Goal: Task Accomplishment & Management: Complete application form

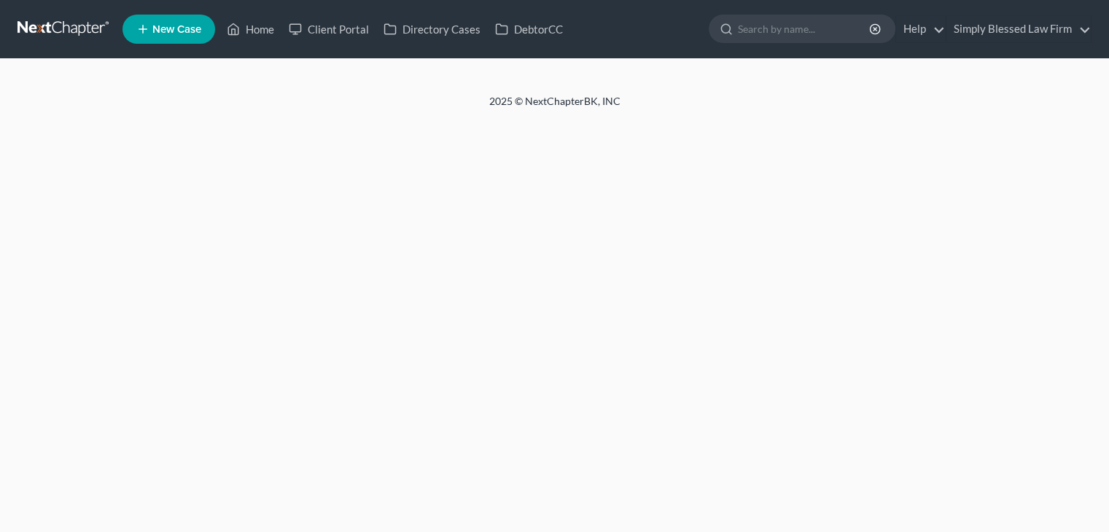
select select "1"
select select "0"
select select "15"
select select "0"
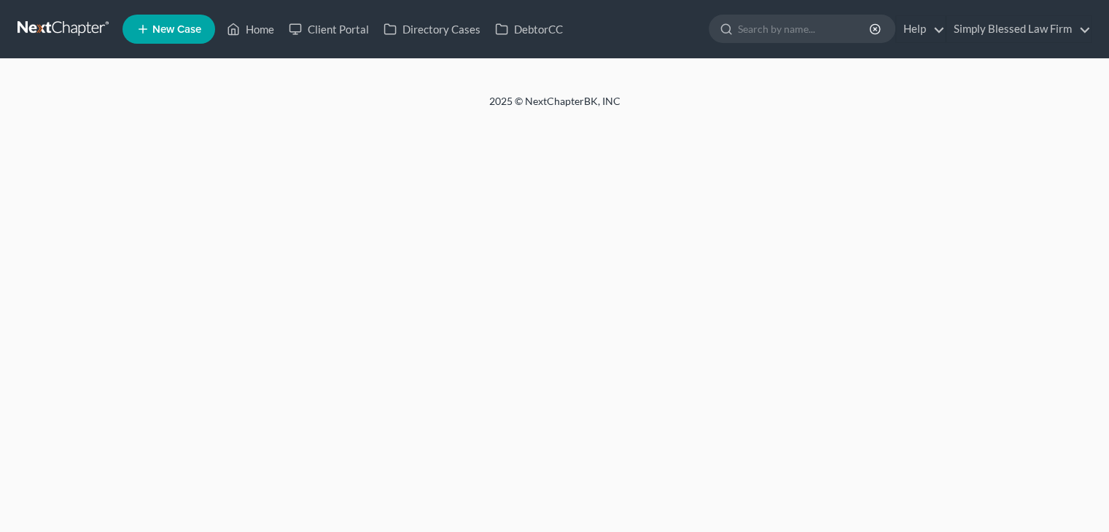
select select "9"
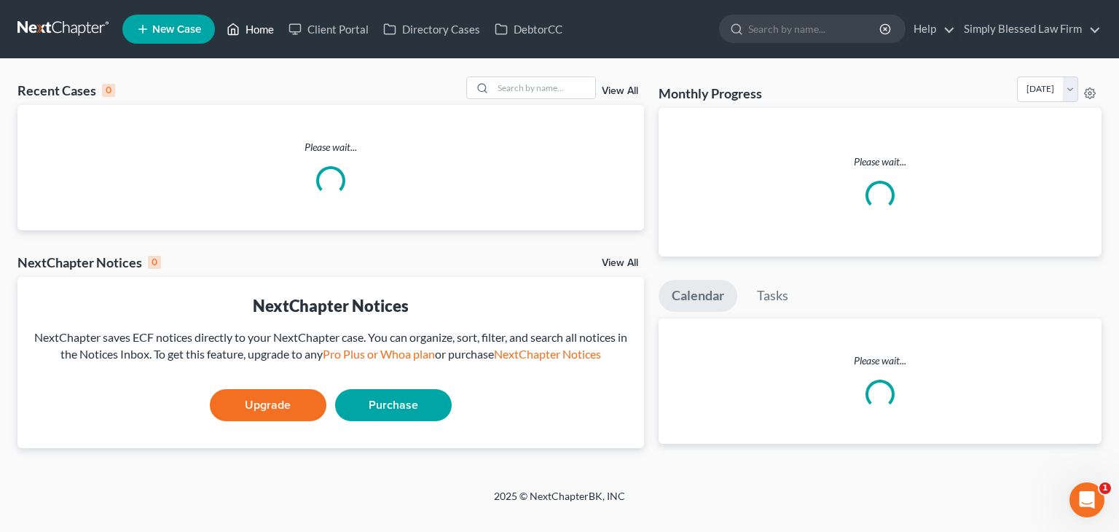
click at [252, 30] on link "Home" at bounding box center [250, 29] width 62 height 26
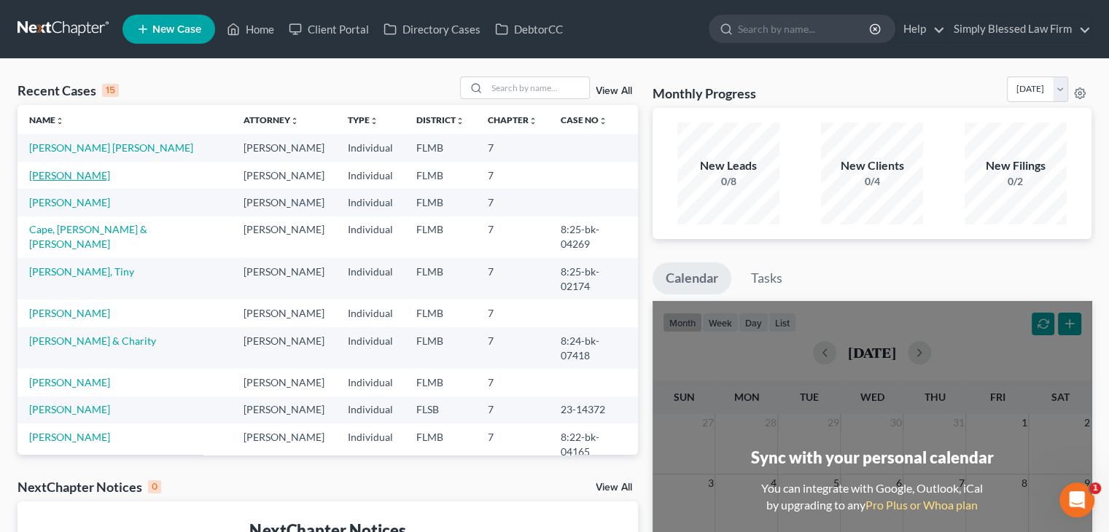
click at [67, 173] on link "[PERSON_NAME]" at bounding box center [69, 175] width 81 height 12
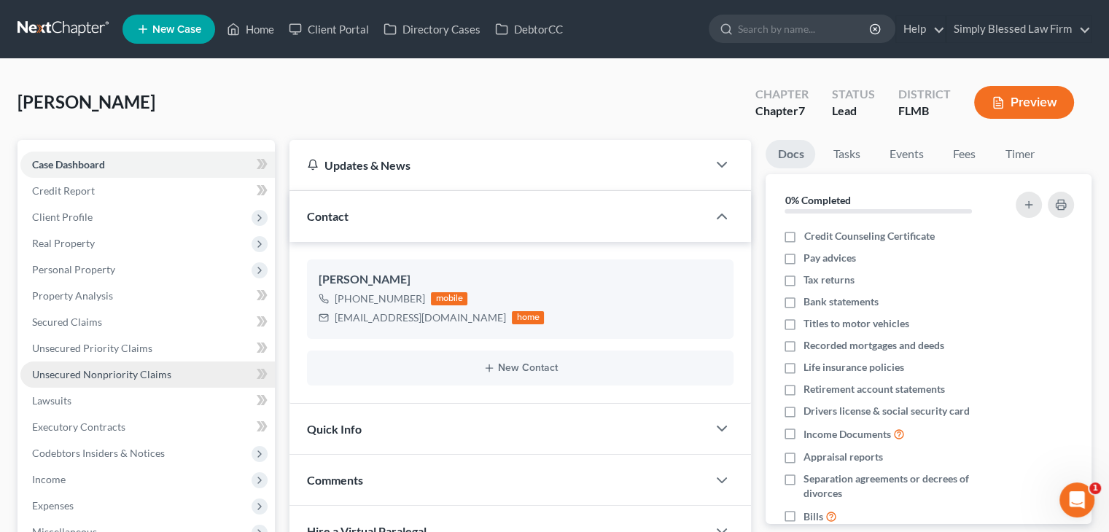
click at [197, 374] on link "Unsecured Nonpriority Claims" at bounding box center [147, 375] width 254 height 26
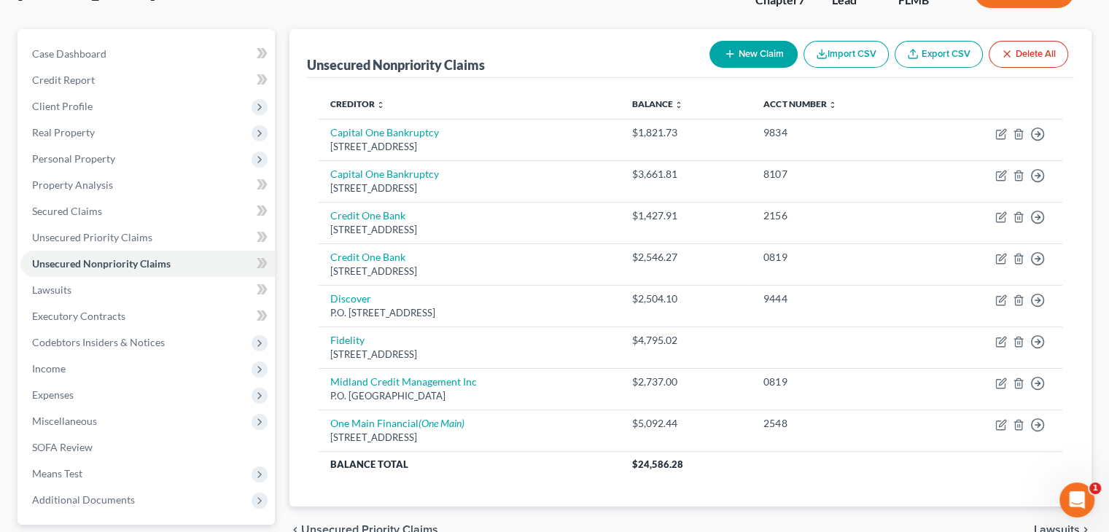
scroll to position [108, 0]
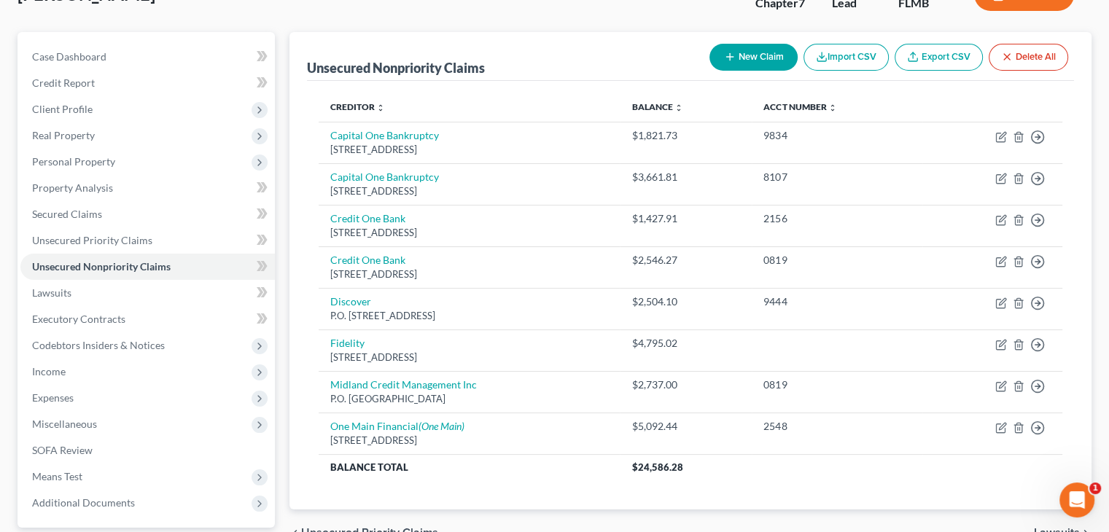
click at [756, 56] on button "New Claim" at bounding box center [753, 57] width 88 height 27
select select "0"
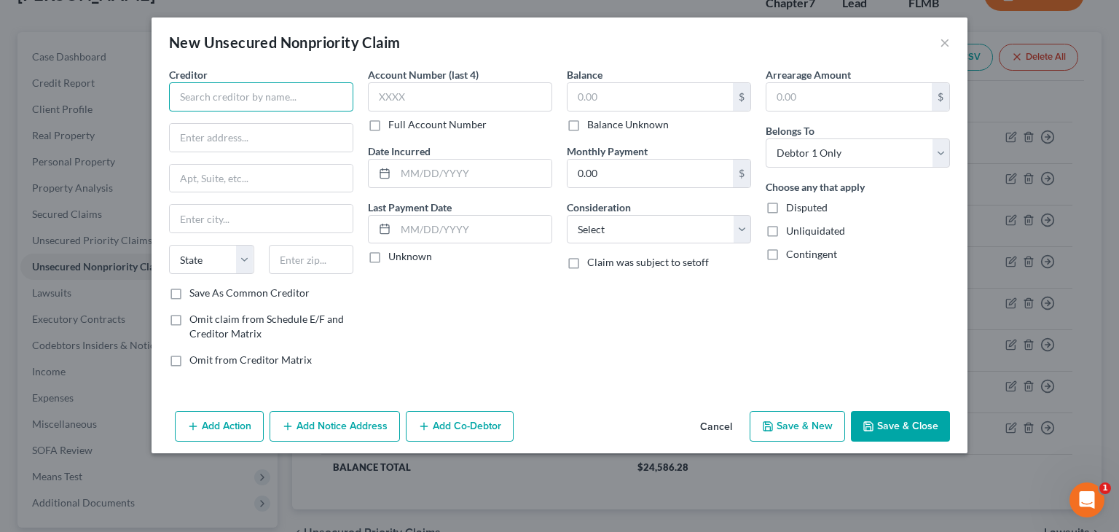
click at [214, 100] on input "text" at bounding box center [261, 96] width 184 height 29
type input "[PERSON_NAME] [PERSON_NAME]"
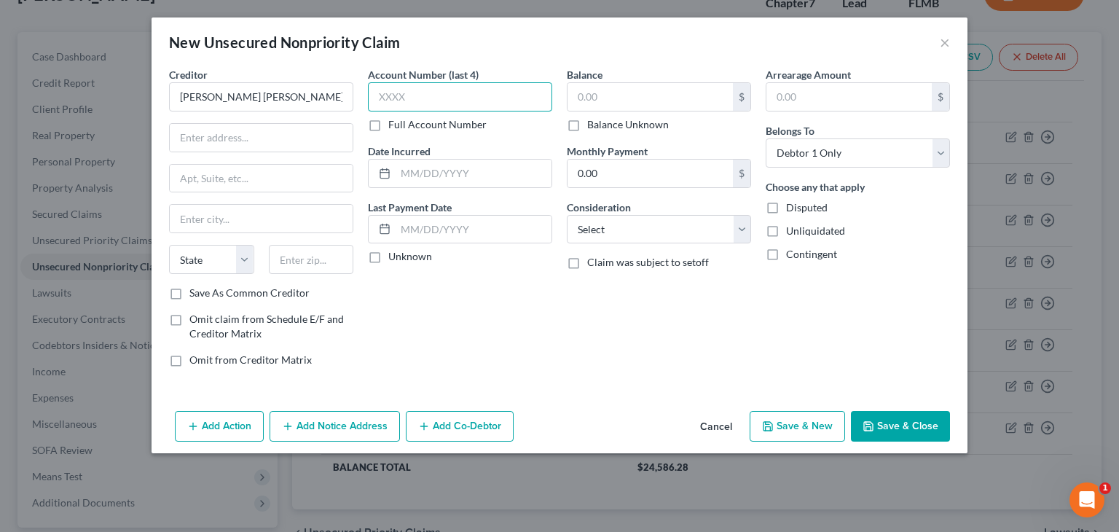
click at [380, 106] on input "text" at bounding box center [460, 96] width 184 height 29
type input "3012"
click at [579, 93] on input "text" at bounding box center [650, 97] width 165 height 28
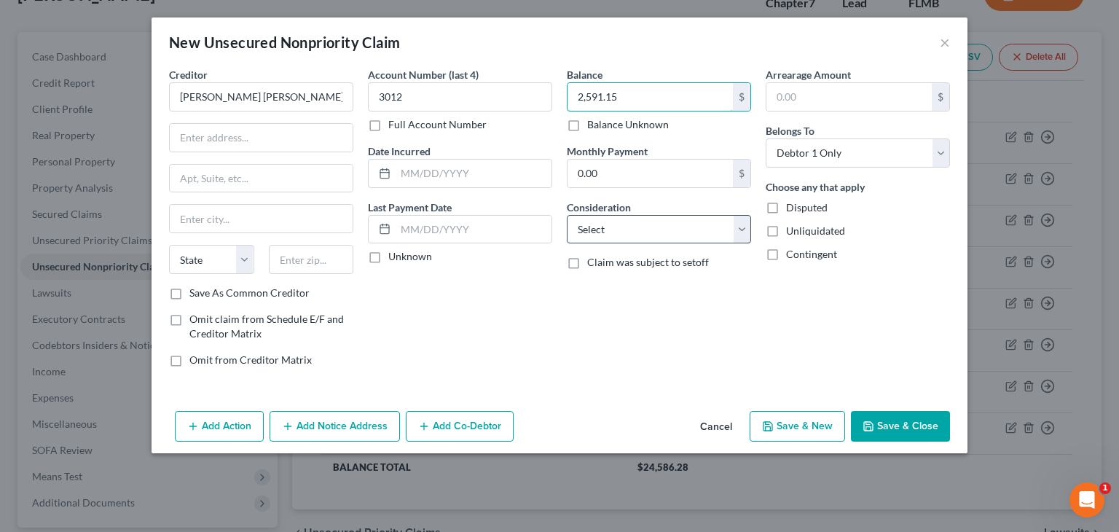
type input "2,591.15"
click at [621, 233] on select "Select Cable / Satellite Services Collection Agency Credit Card Debt Debt Couns…" at bounding box center [659, 229] width 184 height 29
select select "2"
click at [567, 215] on select "Select Cable / Satellite Services Collection Agency Credit Card Debt Debt Couns…" at bounding box center [659, 229] width 184 height 29
click at [897, 423] on button "Save & Close" at bounding box center [900, 426] width 99 height 31
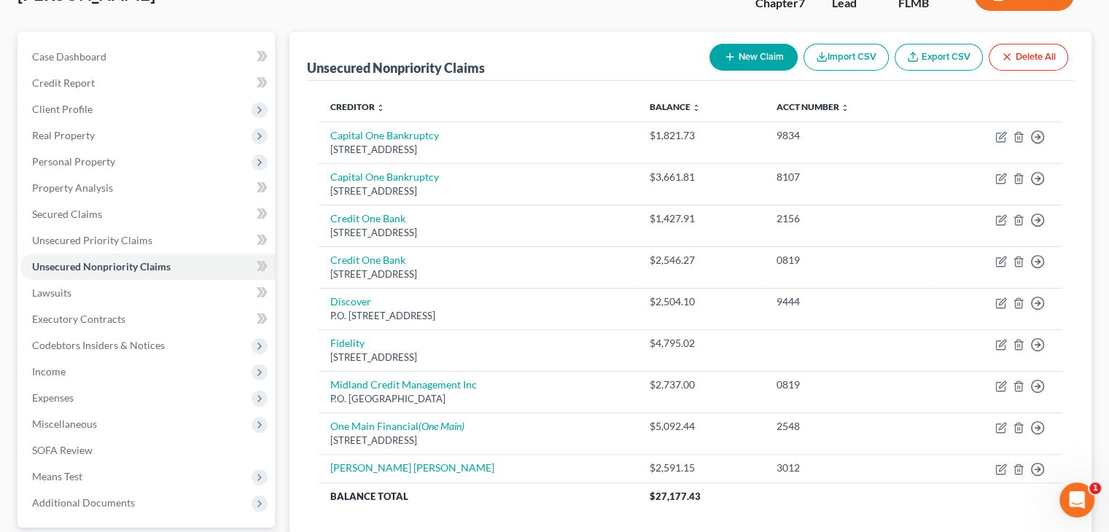
click at [746, 50] on button "New Claim" at bounding box center [753, 57] width 88 height 27
select select "0"
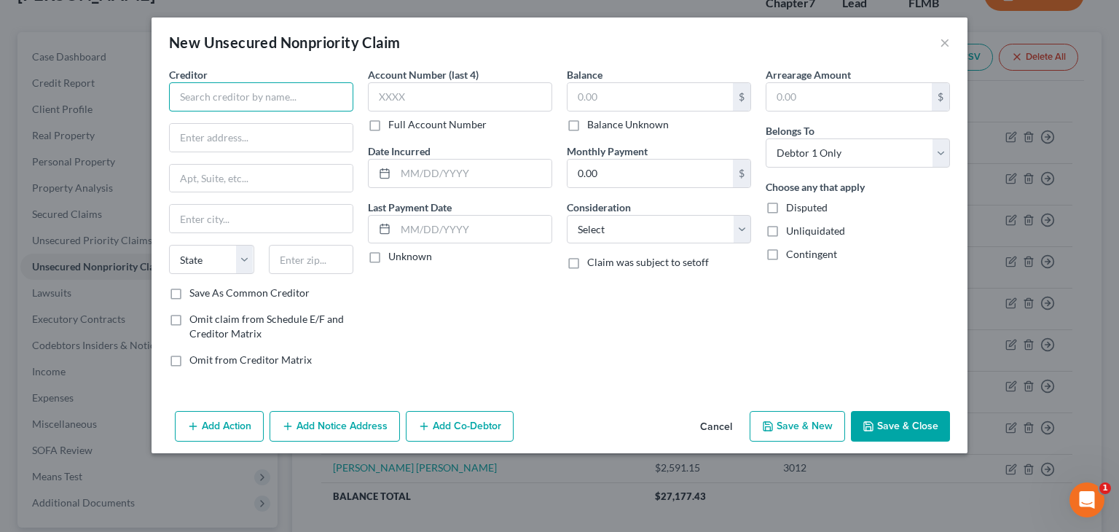
click at [315, 93] on input "text" at bounding box center [261, 96] width 184 height 29
type input "MRS BPO, LLC"
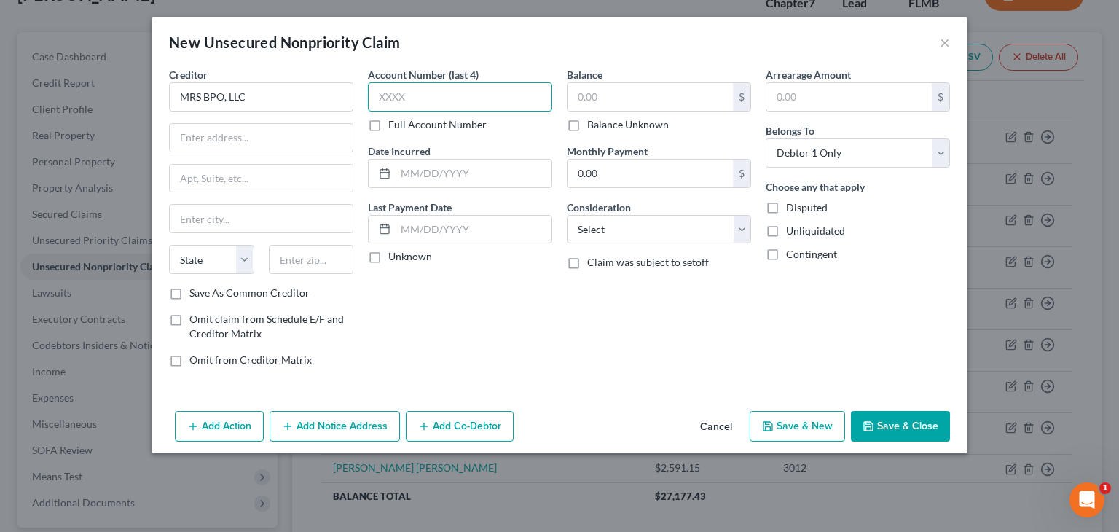
click at [382, 103] on input "text" at bounding box center [460, 96] width 184 height 29
type input "3"
type input "6101"
click at [610, 99] on input "text" at bounding box center [650, 97] width 165 height 28
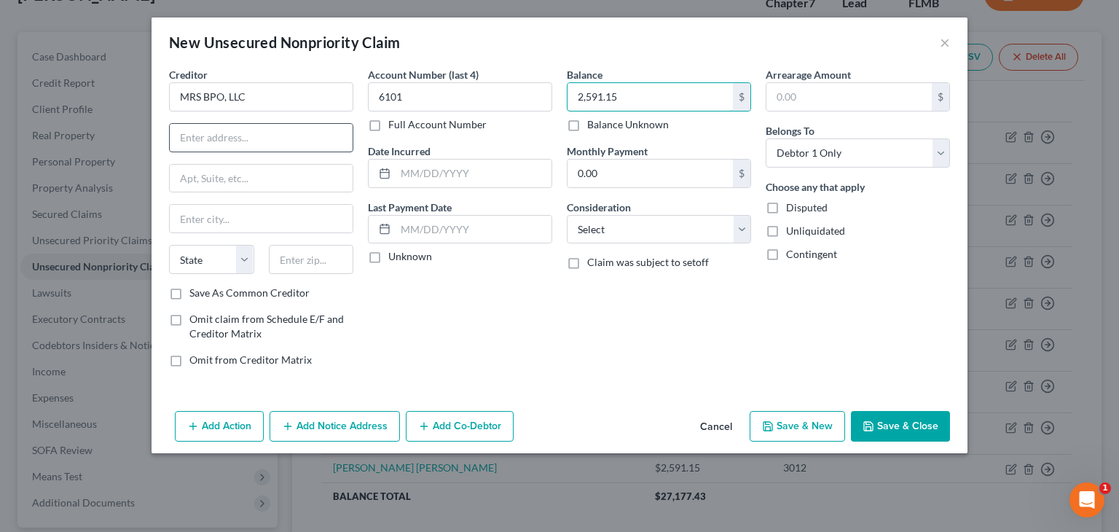
type input "2,591.15"
click at [192, 138] on input "text" at bounding box center [261, 138] width 183 height 28
type input "[STREET_ADDRESS]"
click at [300, 254] on input "text" at bounding box center [311, 259] width 85 height 29
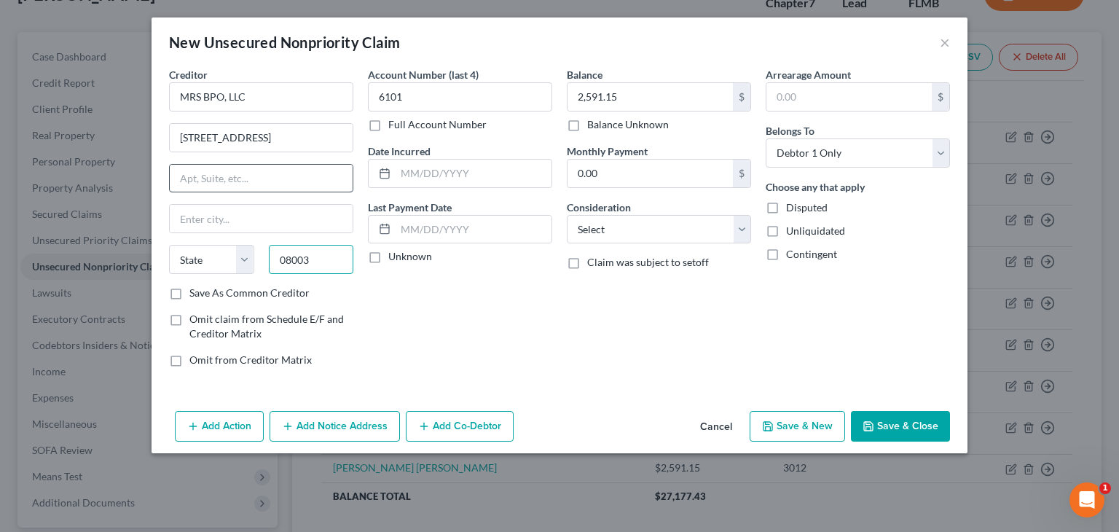
type input "08003"
type input "[GEOGRAPHIC_DATA]"
select select "33"
click at [294, 178] on input "text" at bounding box center [261, 179] width 183 height 28
click at [292, 177] on input "text" at bounding box center [261, 179] width 183 height 28
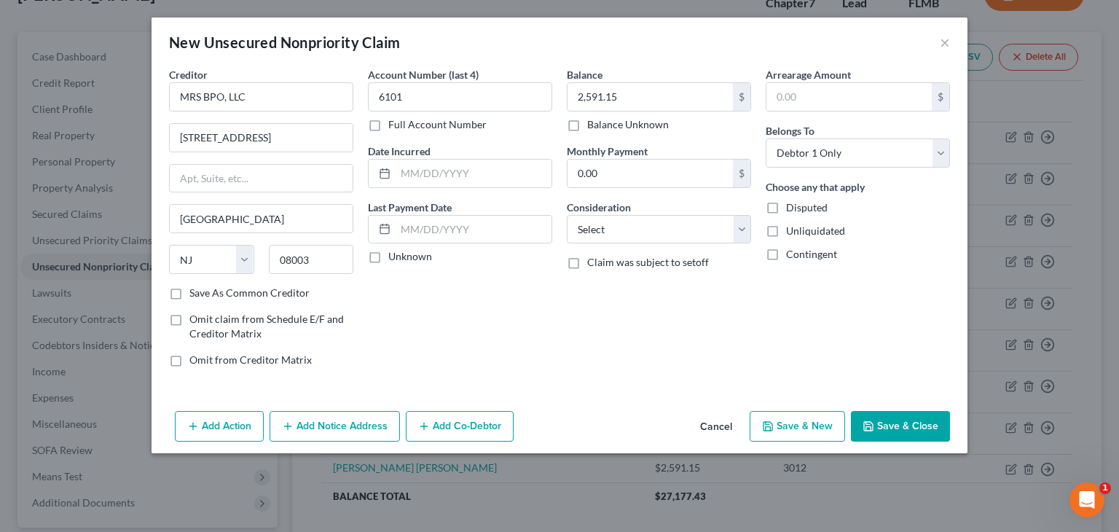
click at [583, 323] on div "Balance 2,591.15 $ Balance Unknown Balance Undetermined 2,591.15 $ Balance Unkn…" at bounding box center [659, 223] width 199 height 312
click at [633, 228] on select "Select Cable / Satellite Services Collection Agency Credit Card Debt Debt Couns…" at bounding box center [659, 229] width 184 height 29
select select "1"
click at [567, 215] on select "Select Cable / Satellite Services Collection Agency Credit Card Debt Debt Couns…" at bounding box center [659, 229] width 184 height 29
click at [898, 415] on button "Save & Close" at bounding box center [900, 426] width 99 height 31
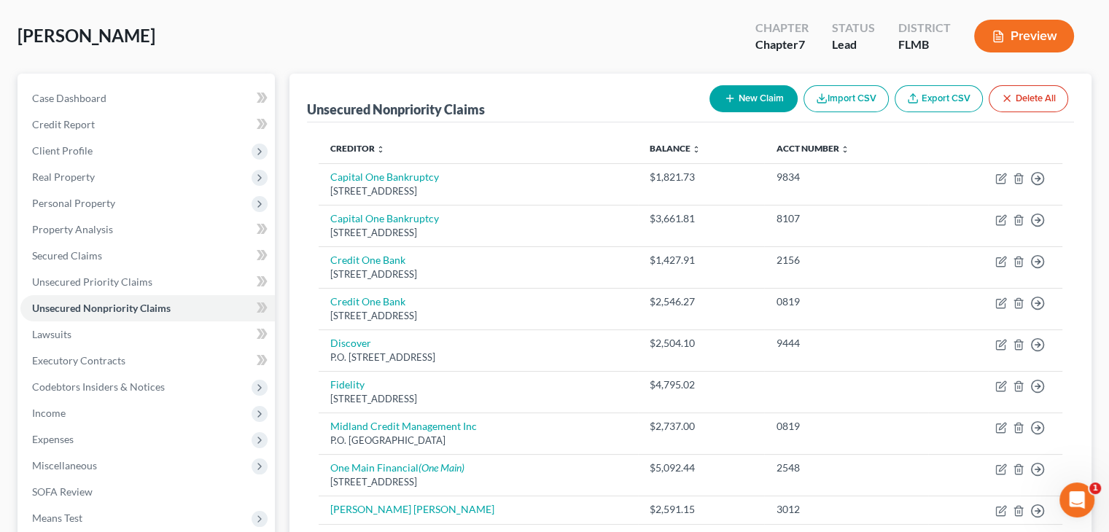
scroll to position [0, 0]
